Goal: Information Seeking & Learning: Learn about a topic

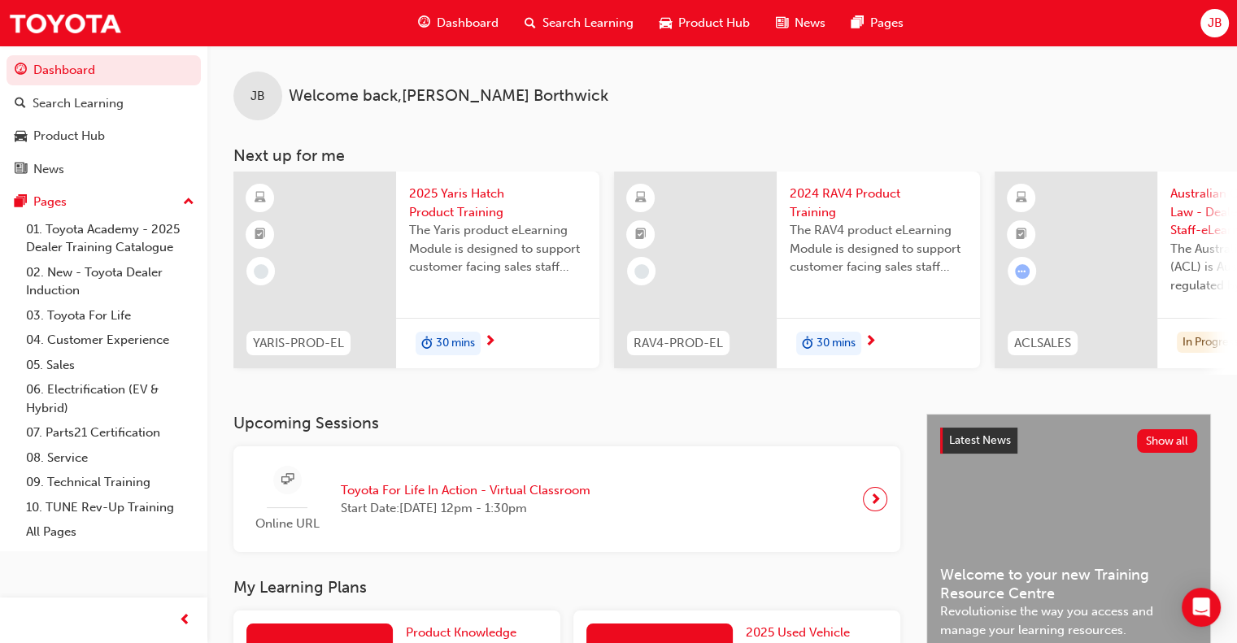
click at [455, 204] on span "2025 Yaris Hatch Product Training" at bounding box center [497, 203] width 177 height 37
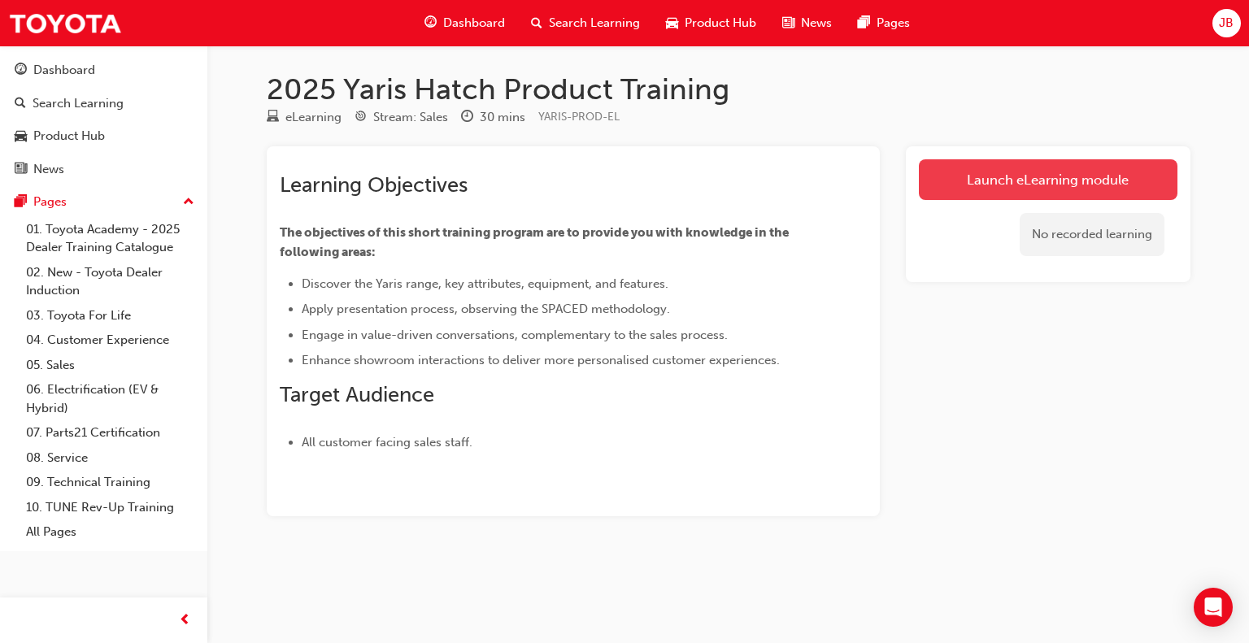
click at [1012, 177] on link "Launch eLearning module" at bounding box center [1048, 179] width 259 height 41
